Goal: Task Accomplishment & Management: Manage account settings

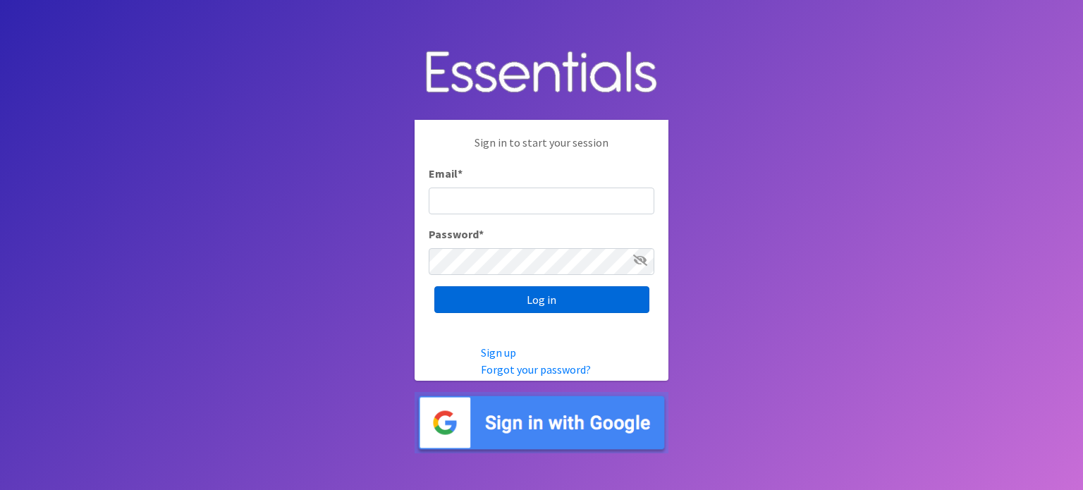
type input "[EMAIL_ADDRESS][DOMAIN_NAME]"
click at [550, 303] on input "Log in" at bounding box center [541, 299] width 215 height 27
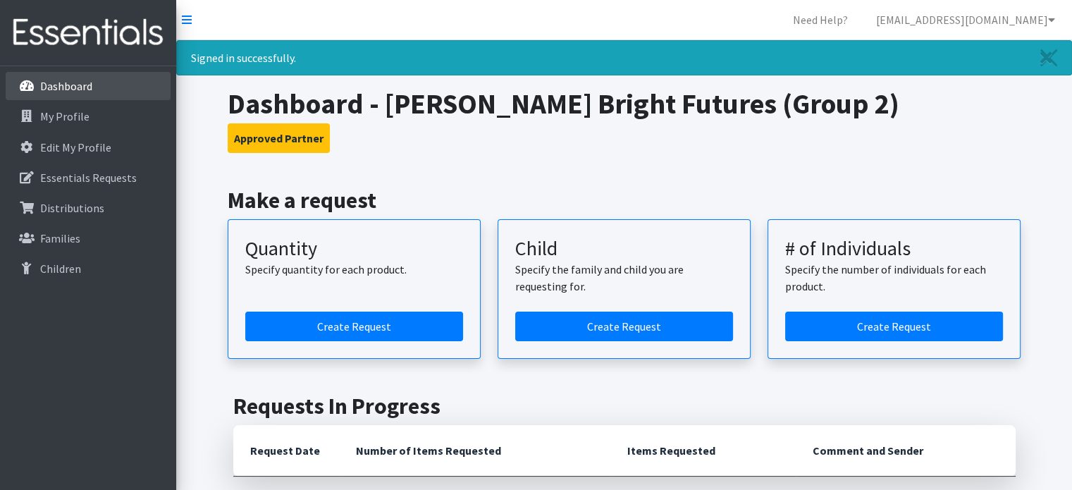
click at [61, 85] on p "Dashboard" at bounding box center [66, 86] width 52 height 14
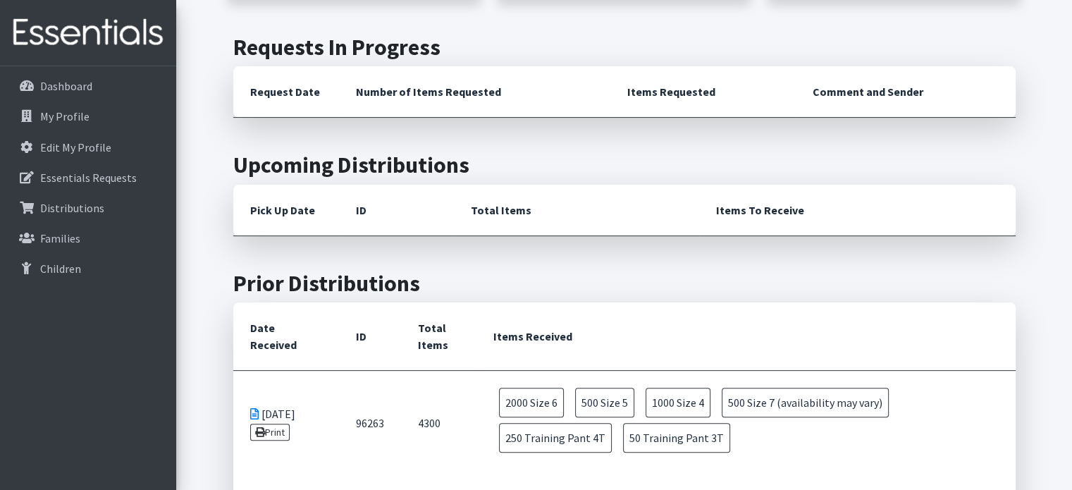
scroll to position [493, 0]
